Goal: Information Seeking & Learning: Find specific fact

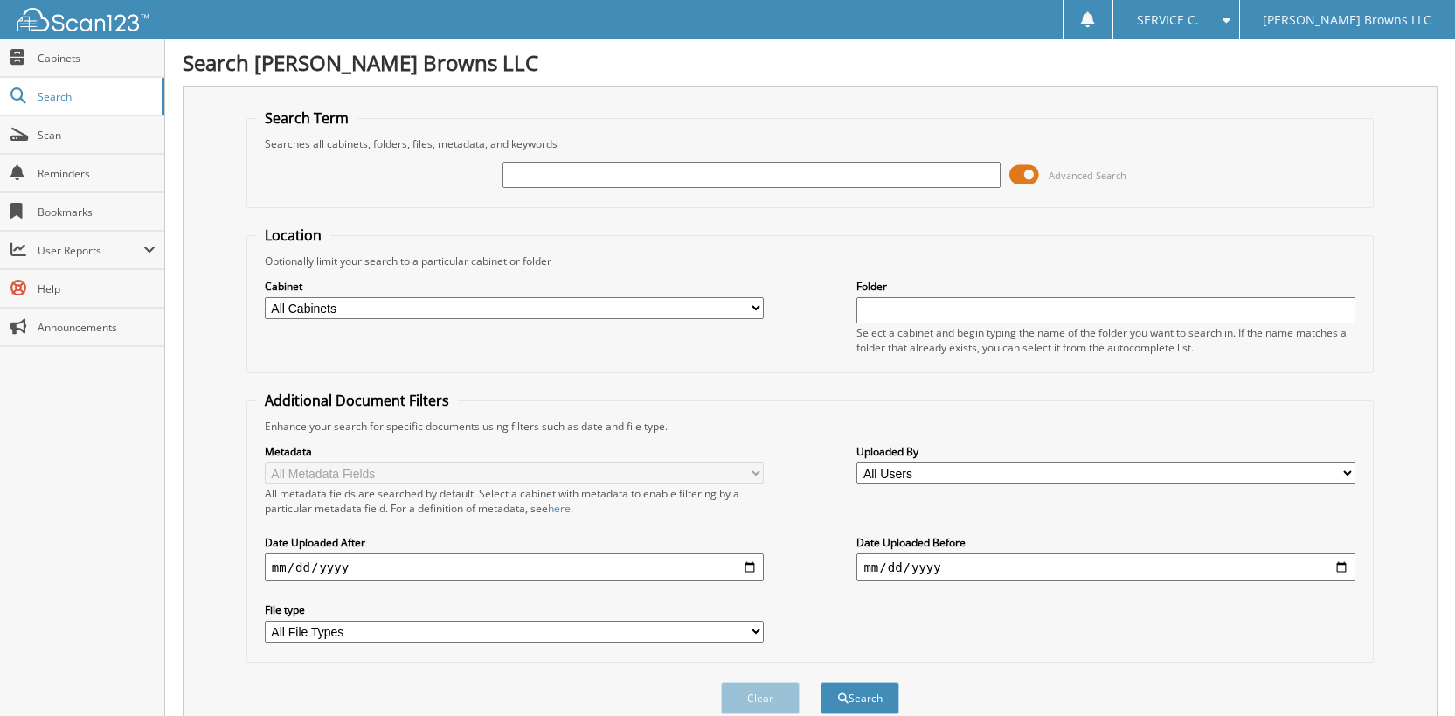
click at [848, 172] on input "text" at bounding box center [752, 175] width 499 height 26
type input "6127303"
click at [821, 682] on button "Search" at bounding box center [860, 698] width 79 height 32
click at [1032, 174] on span at bounding box center [1025, 175] width 30 height 26
click at [569, 180] on input "text" at bounding box center [752, 175] width 499 height 26
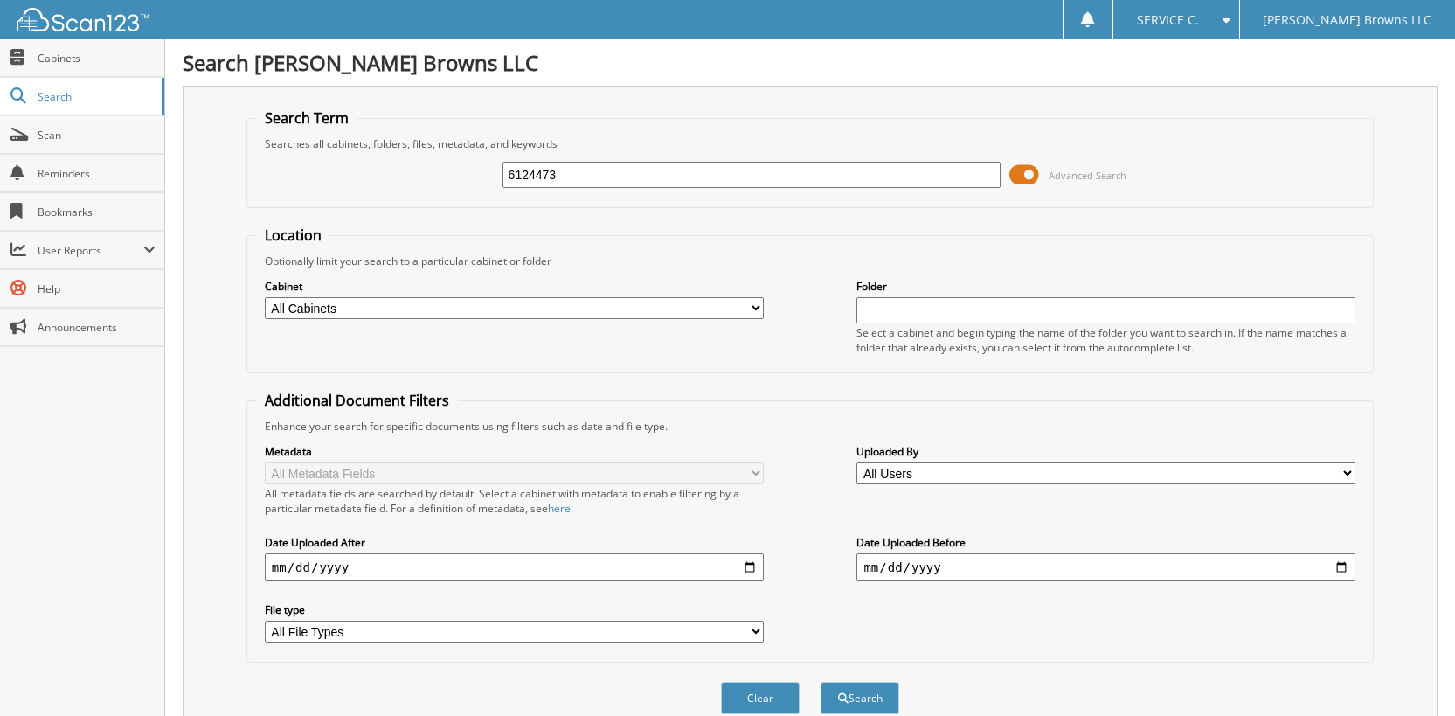
type input "6124473"
click at [821, 682] on button "Search" at bounding box center [860, 698] width 79 height 32
click at [1033, 173] on span at bounding box center [1025, 175] width 30 height 26
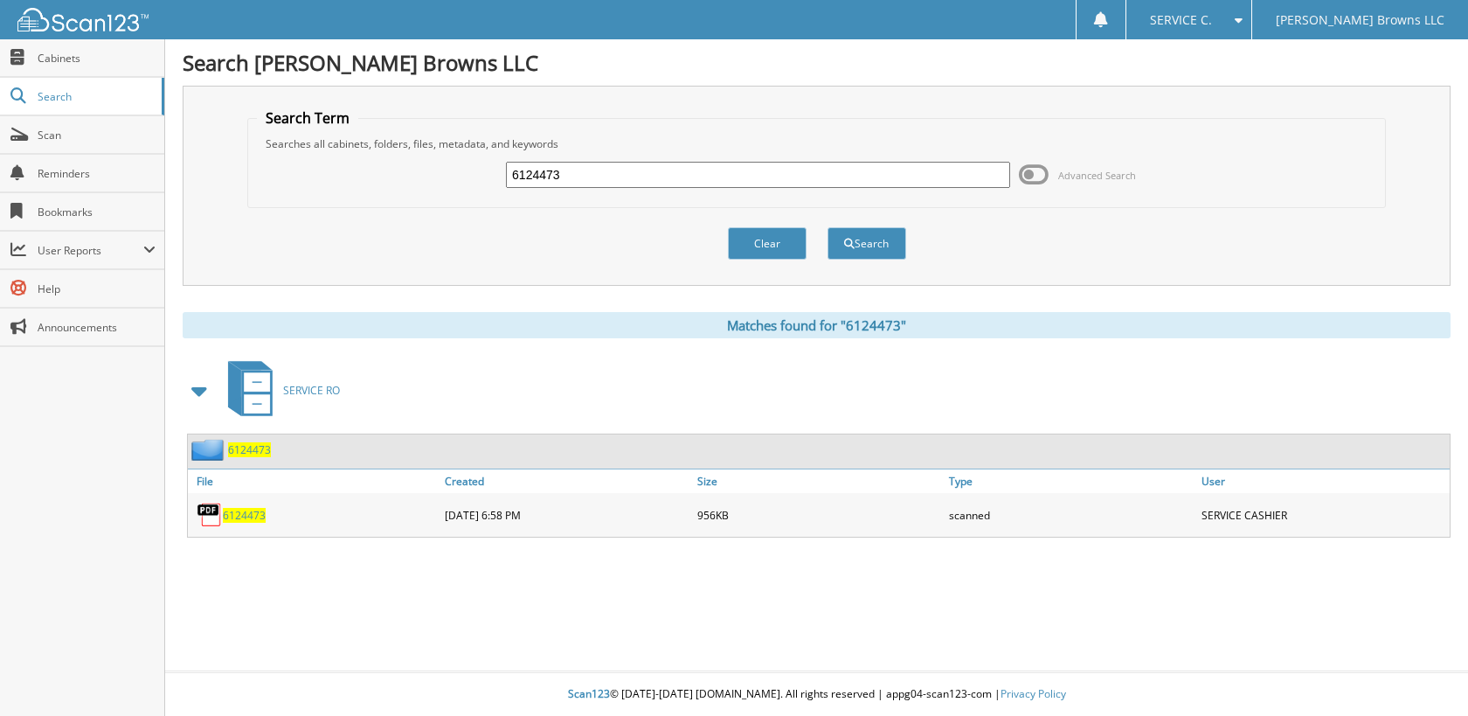
click at [254, 514] on span "6124473" at bounding box center [244, 515] width 43 height 15
click at [756, 170] on input "6124473" at bounding box center [758, 175] width 504 height 26
type input "6"
type input "6125594"
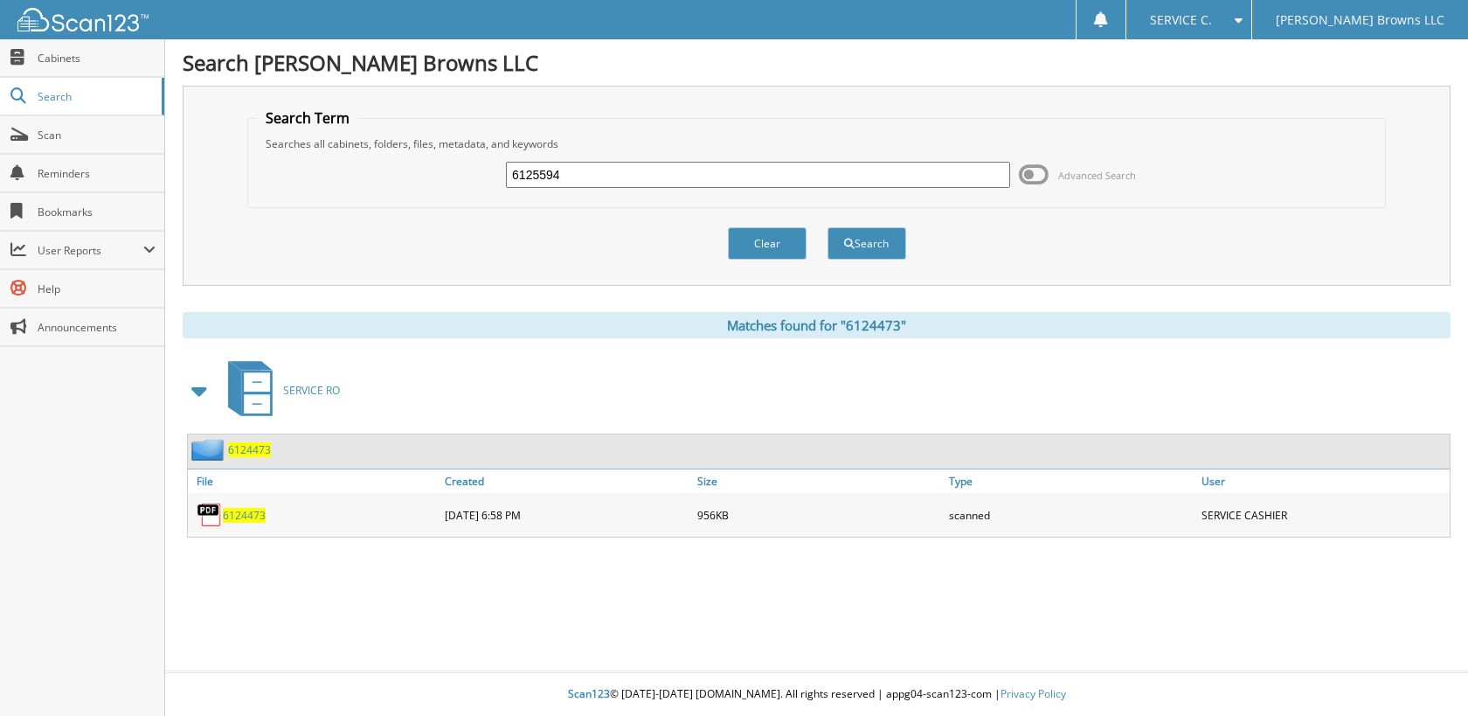
click at [828, 227] on button "Search" at bounding box center [867, 243] width 79 height 32
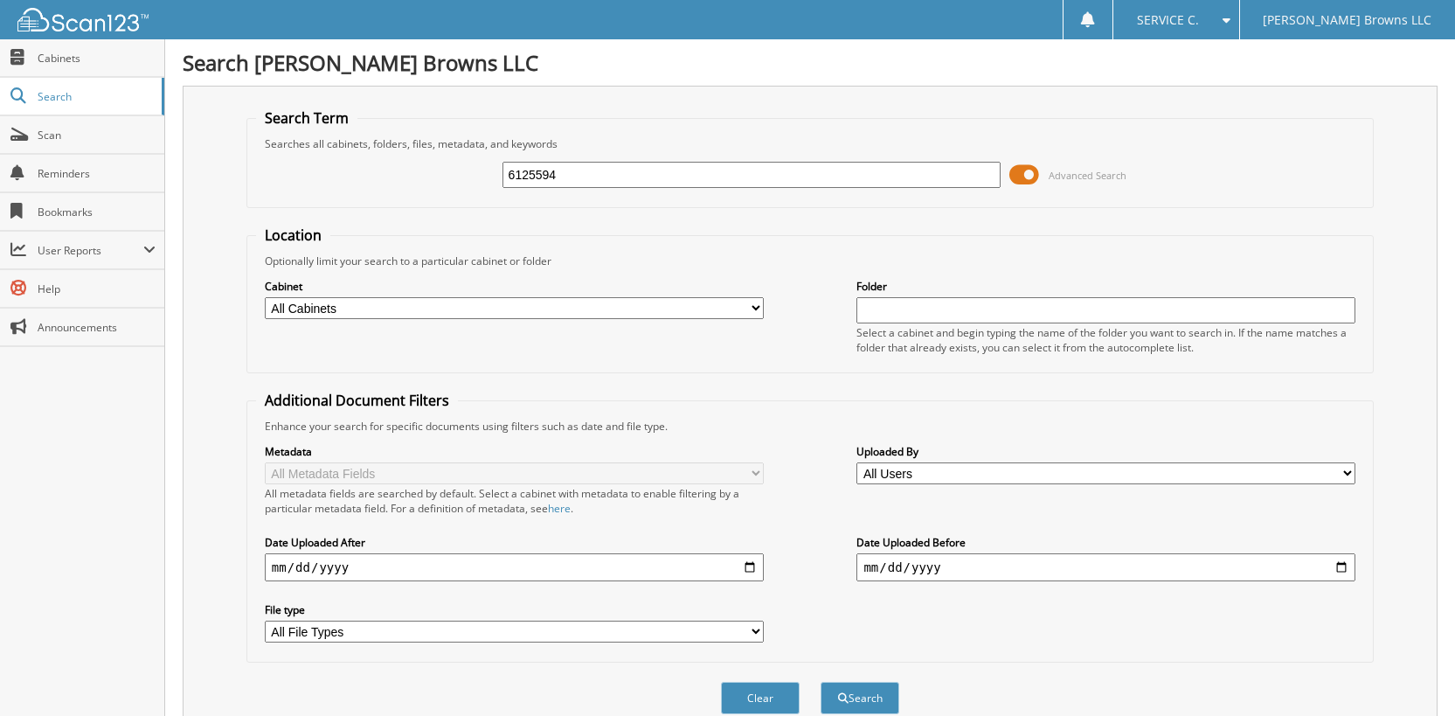
click at [1030, 171] on span at bounding box center [1025, 175] width 30 height 26
